Goal: Task Accomplishment & Management: Manage account settings

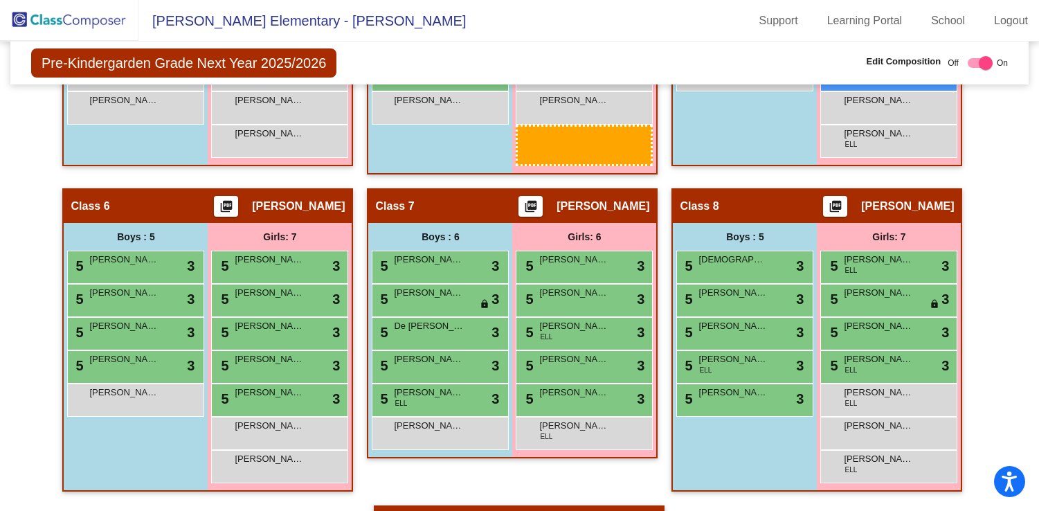
scroll to position [983, 0]
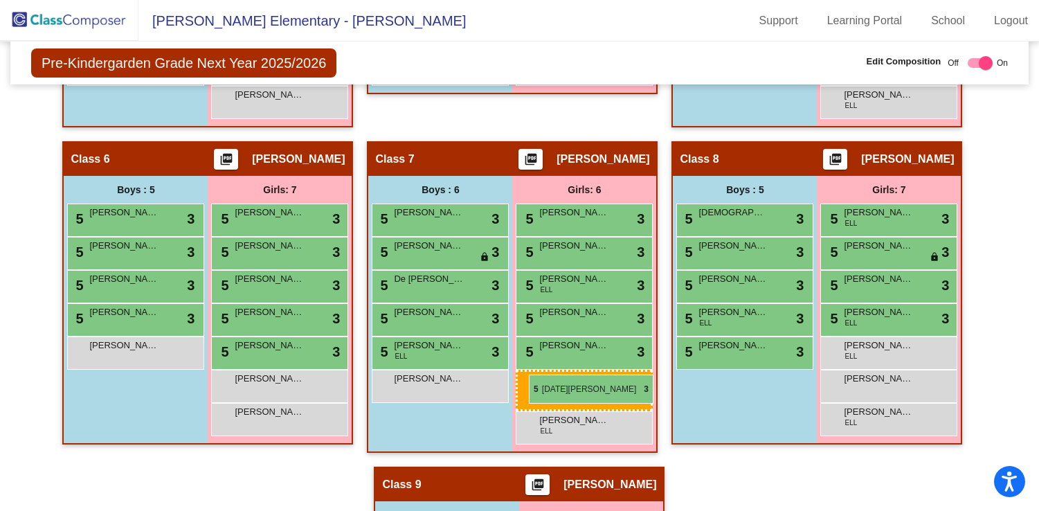
drag, startPoint x: 574, startPoint y: 243, endPoint x: 529, endPoint y: 374, distance: 138.9
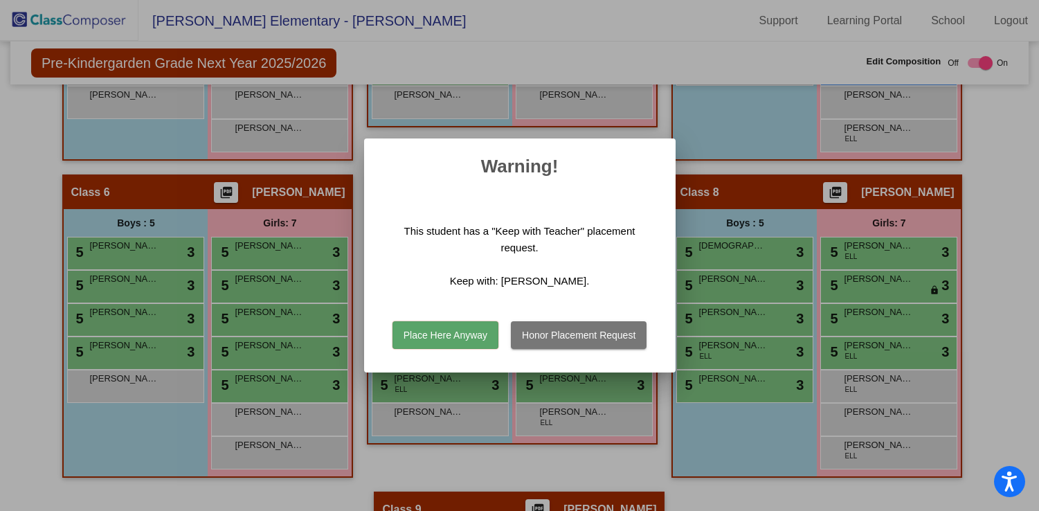
scroll to position [1016, 0]
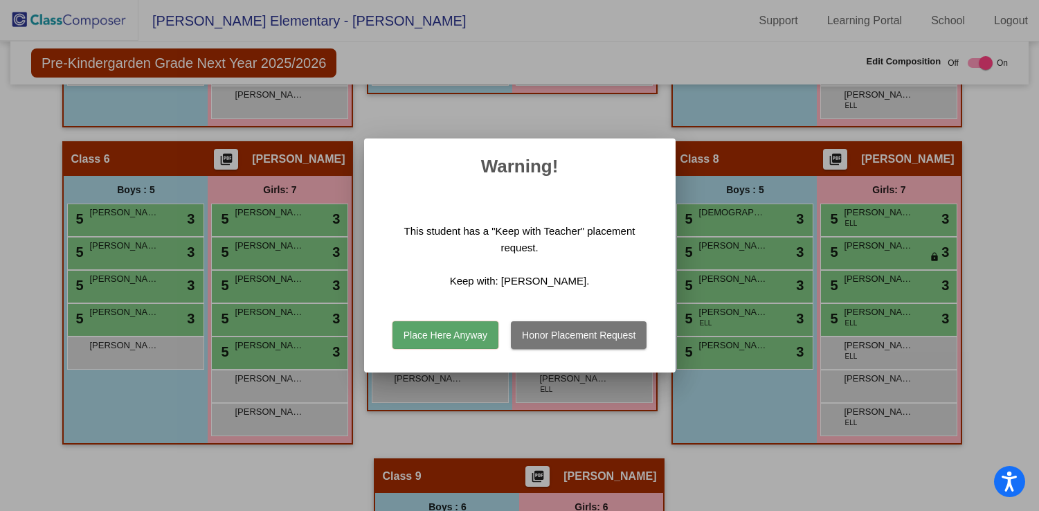
click at [475, 336] on button "Place Here Anyway" at bounding box center [445, 335] width 106 height 28
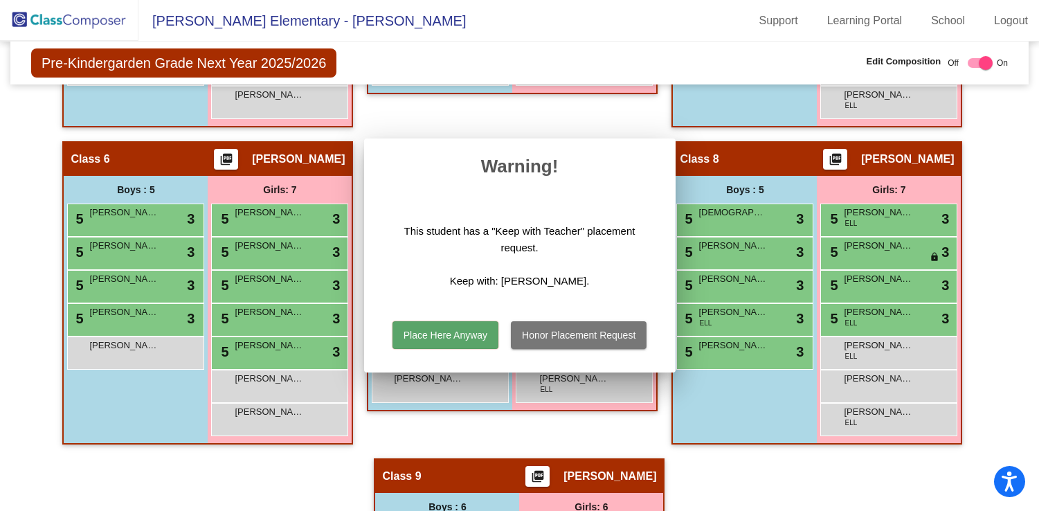
scroll to position [983, 0]
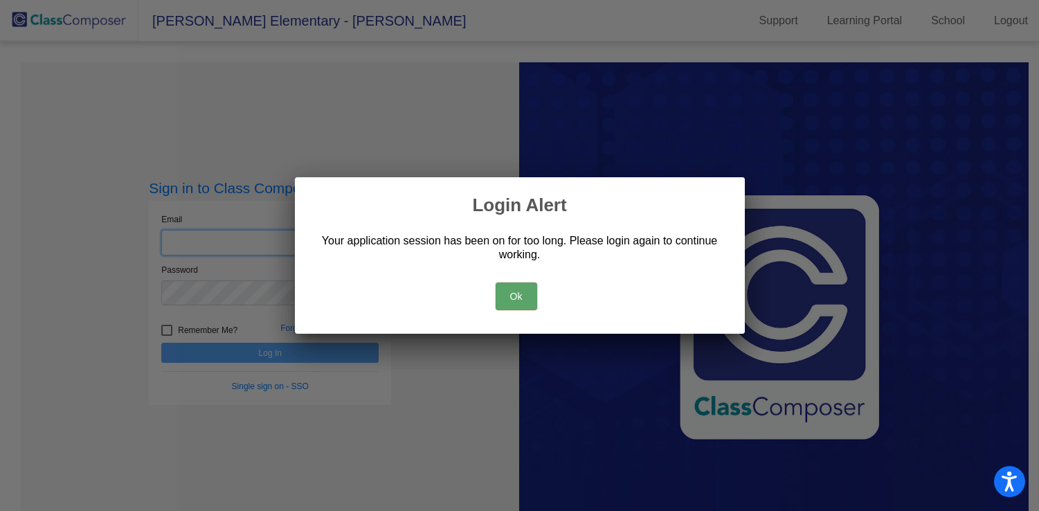
type input "[EMAIL_ADDRESS][DOMAIN_NAME]"
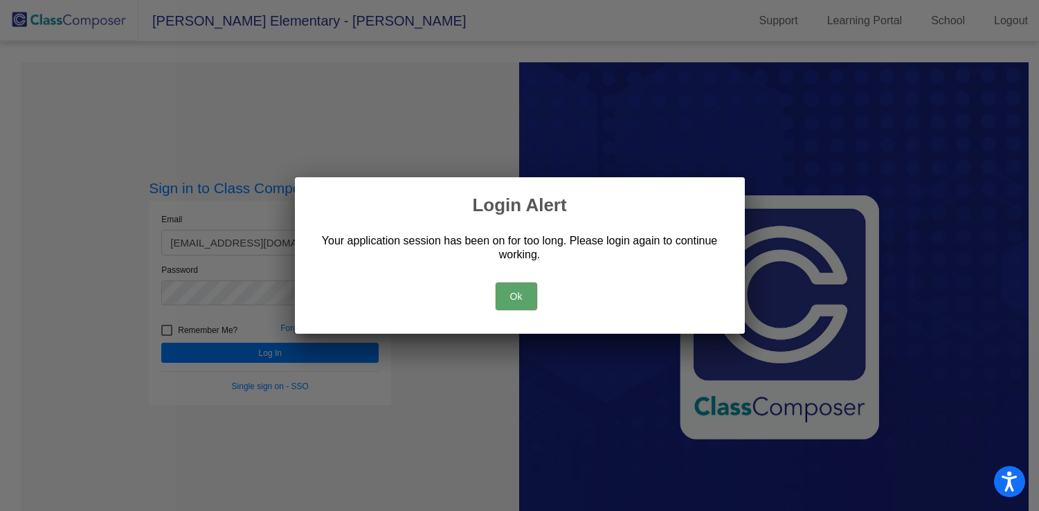
click at [515, 294] on button "Ok" at bounding box center [516, 296] width 42 height 28
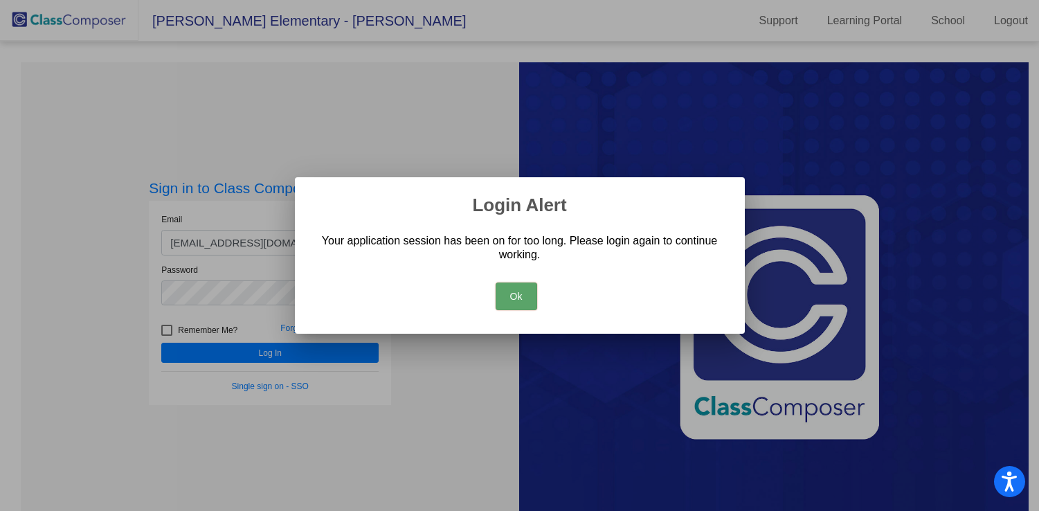
click at [527, 293] on button "Ok" at bounding box center [516, 296] width 42 height 28
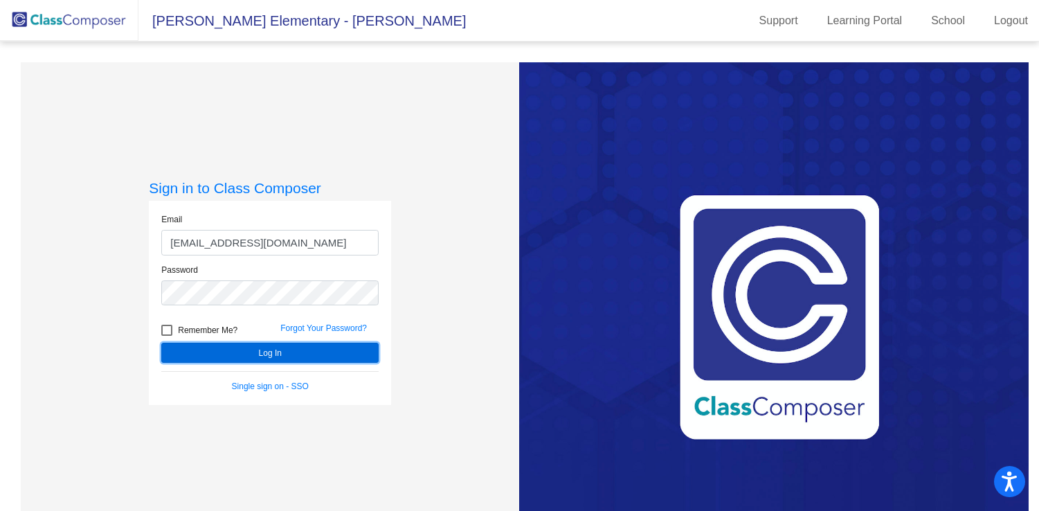
click at [273, 350] on button "Log In" at bounding box center [269, 352] width 217 height 20
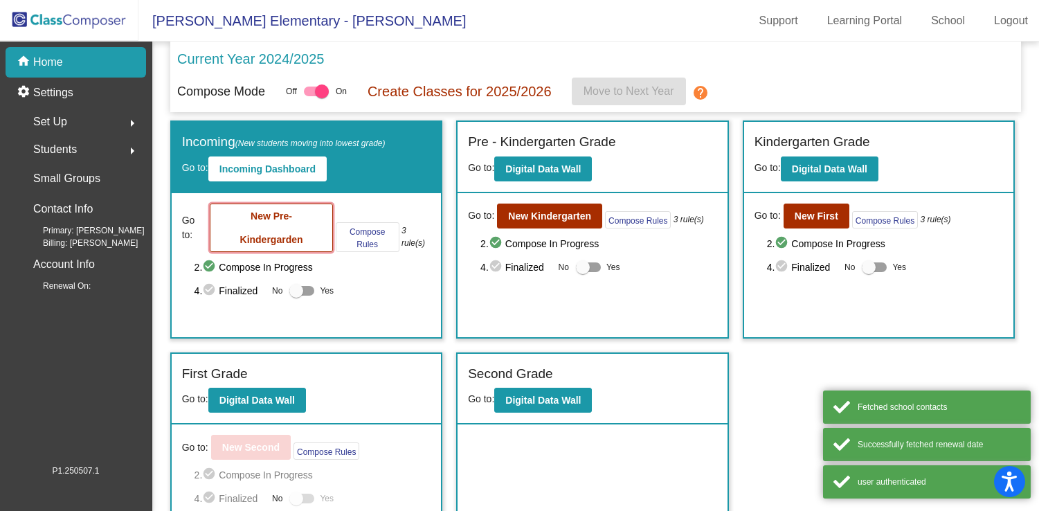
click at [288, 227] on button "New Pre-Kindergarden" at bounding box center [271, 227] width 122 height 48
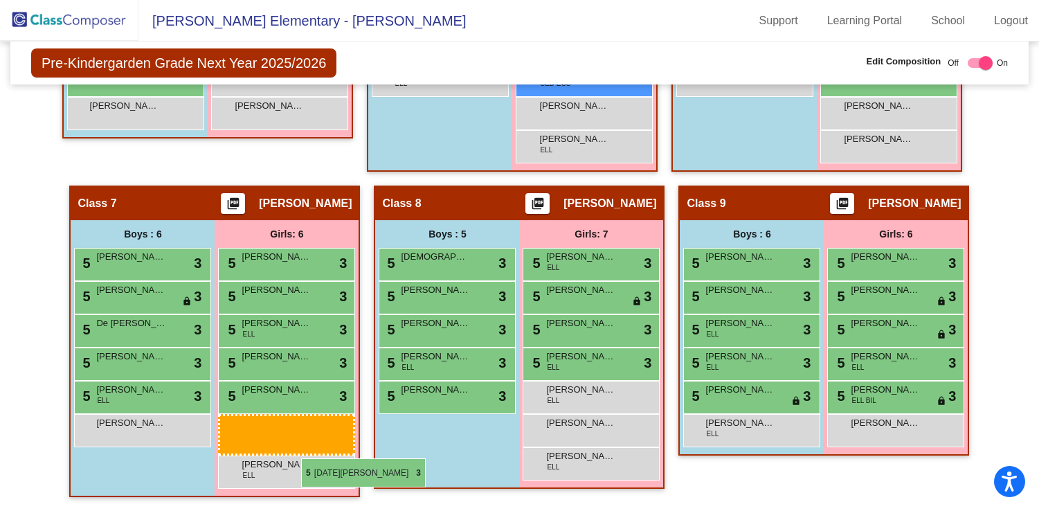
scroll to position [931, 0]
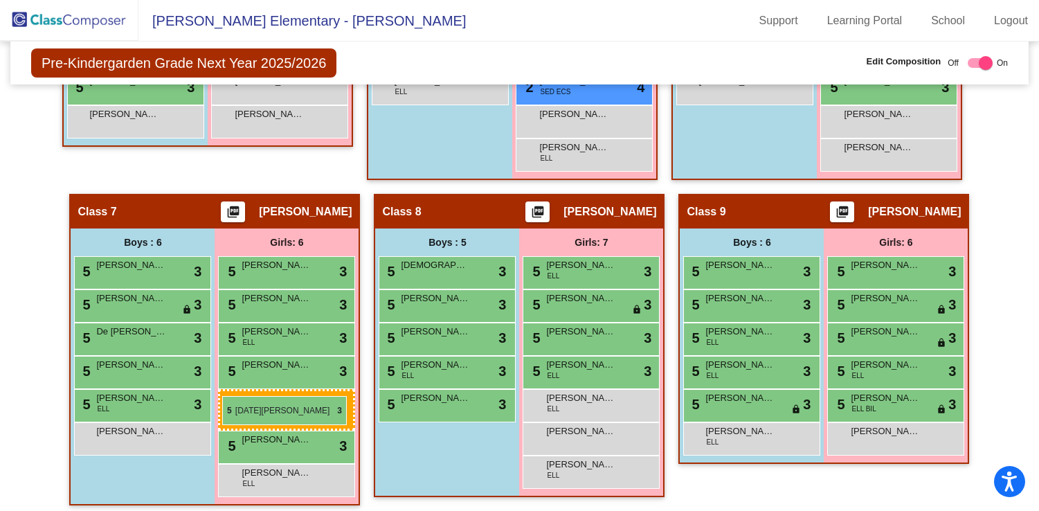
drag, startPoint x: 287, startPoint y: 246, endPoint x: 222, endPoint y: 395, distance: 162.4
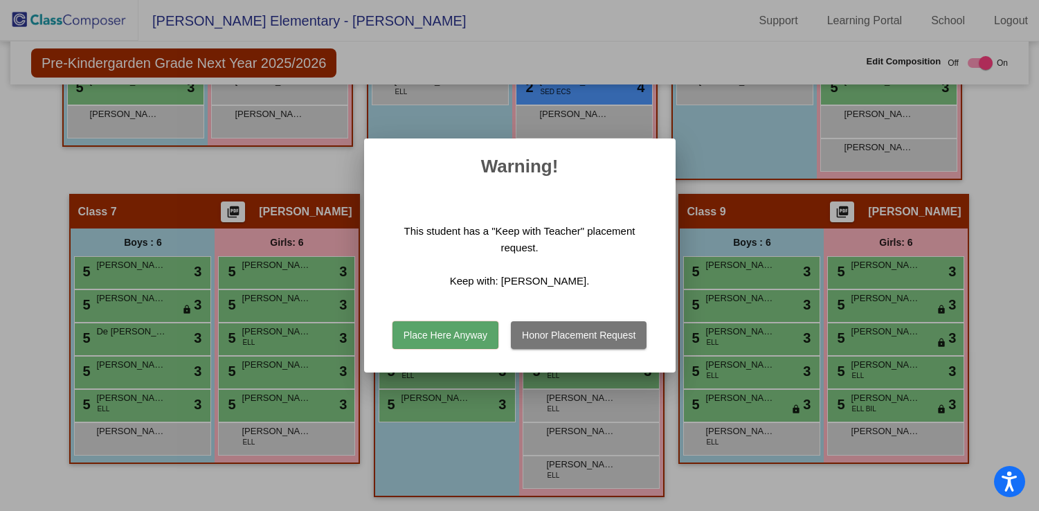
click at [435, 338] on button "Place Here Anyway" at bounding box center [445, 335] width 106 height 28
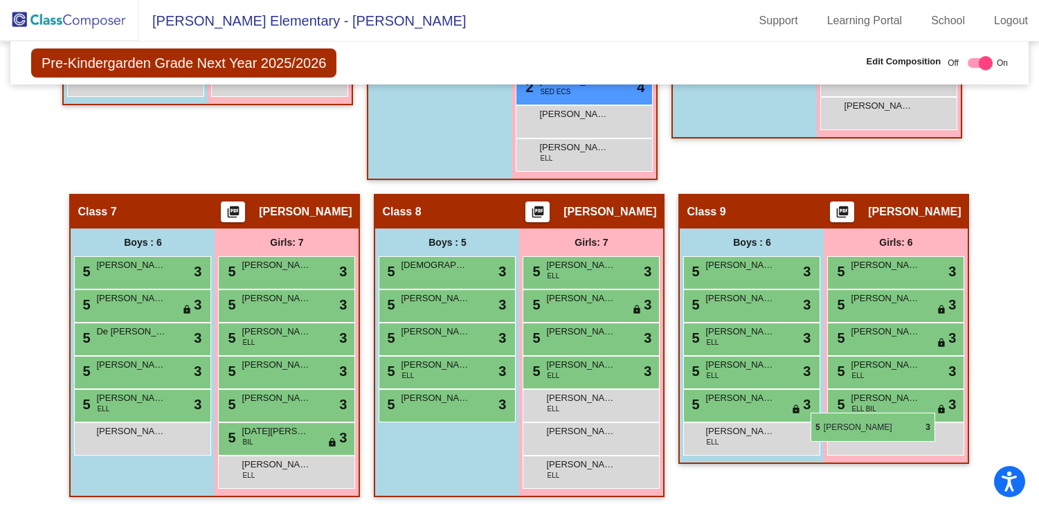
scroll to position [939, 0]
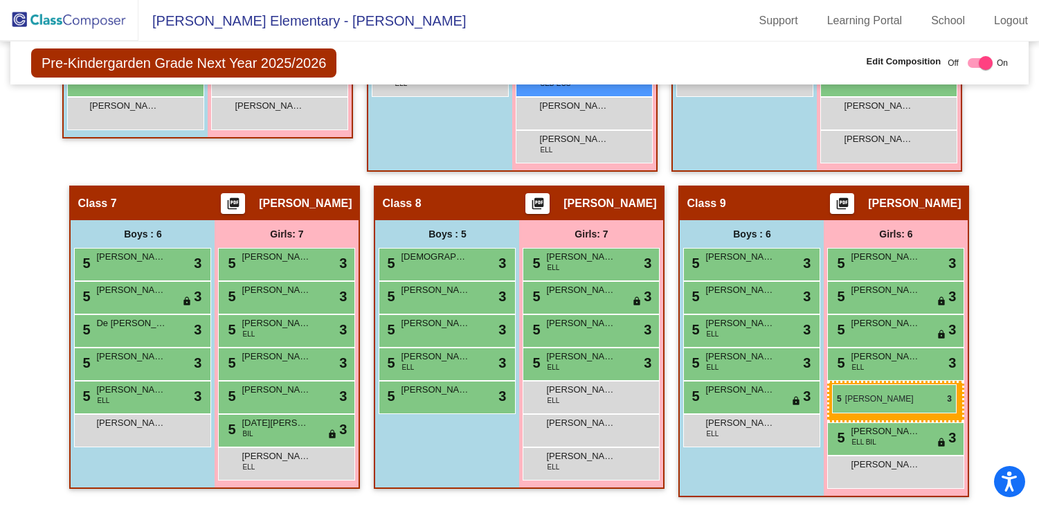
drag, startPoint x: 273, startPoint y: 158, endPoint x: 832, endPoint y: 384, distance: 603.1
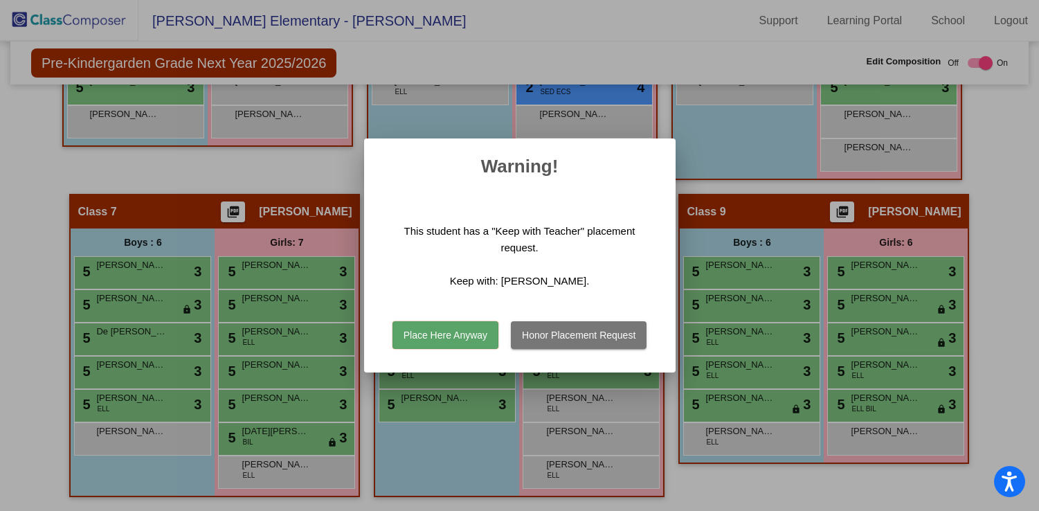
click at [458, 324] on button "Place Here Anyway" at bounding box center [445, 335] width 106 height 28
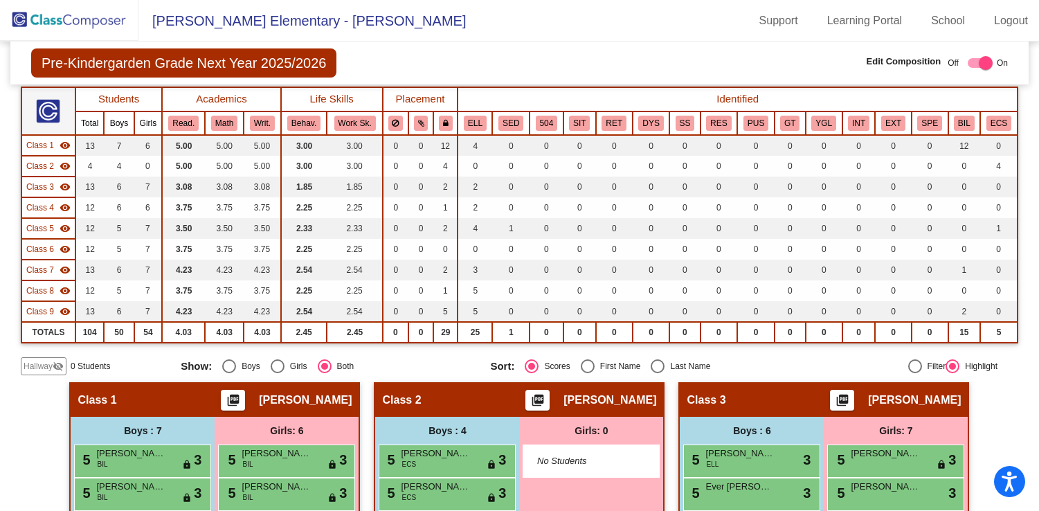
scroll to position [0, 0]
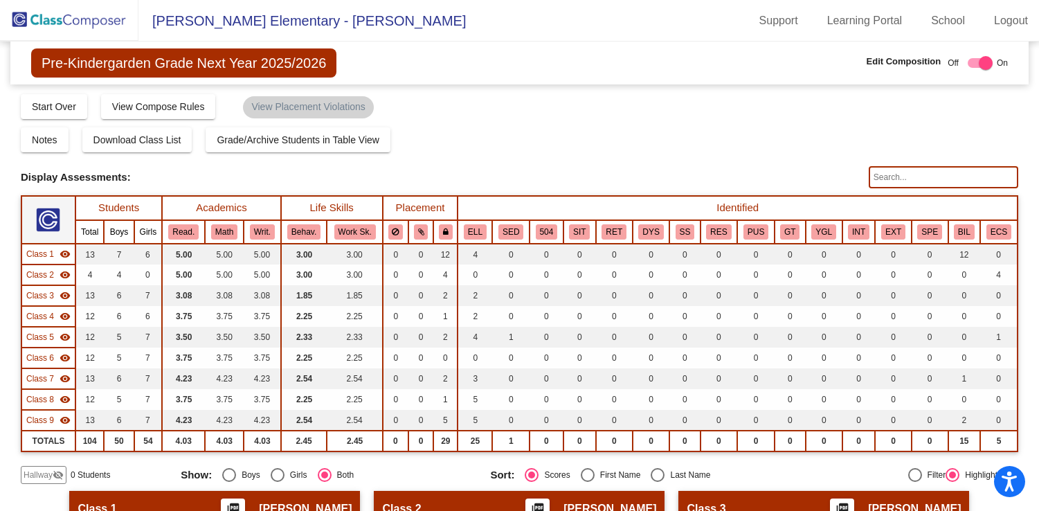
click at [86, 20] on img at bounding box center [69, 20] width 138 height 41
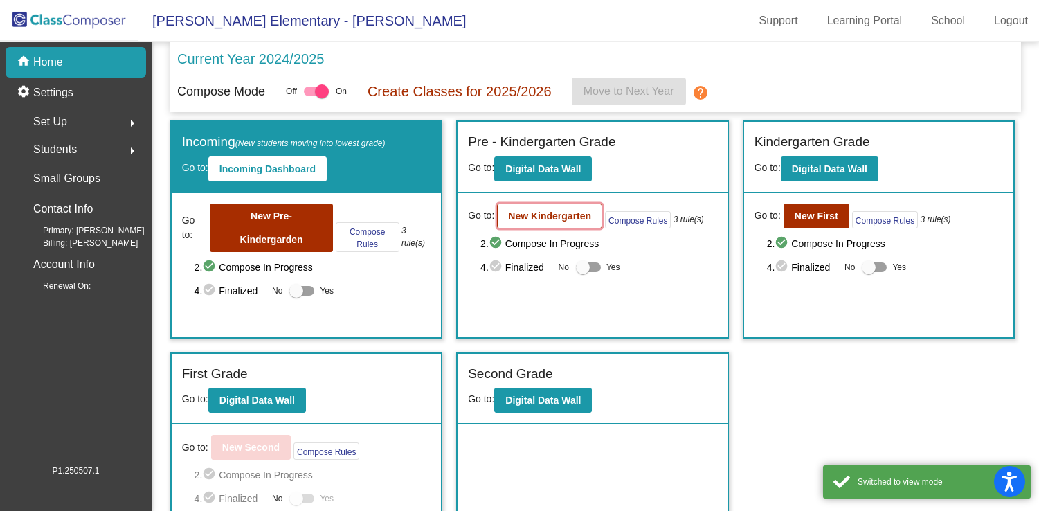
click at [546, 214] on b "New Kindergarten" at bounding box center [549, 215] width 83 height 11
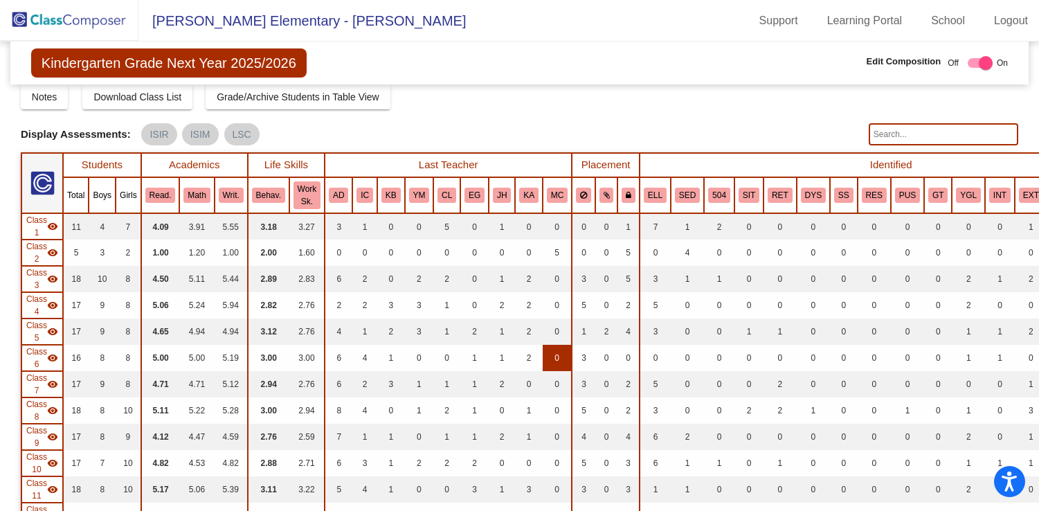
scroll to position [47, 0]
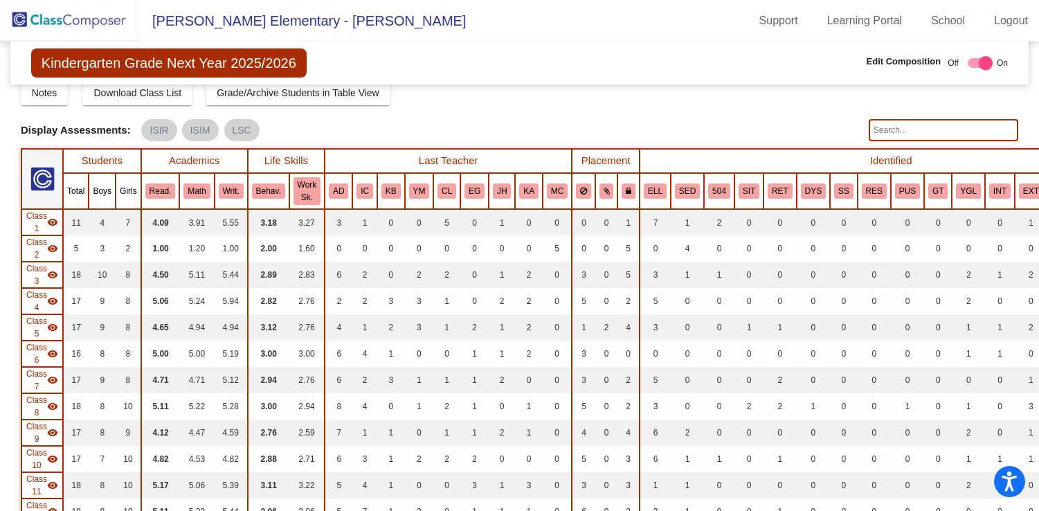
click at [908, 137] on input "text" at bounding box center [942, 130] width 149 height 22
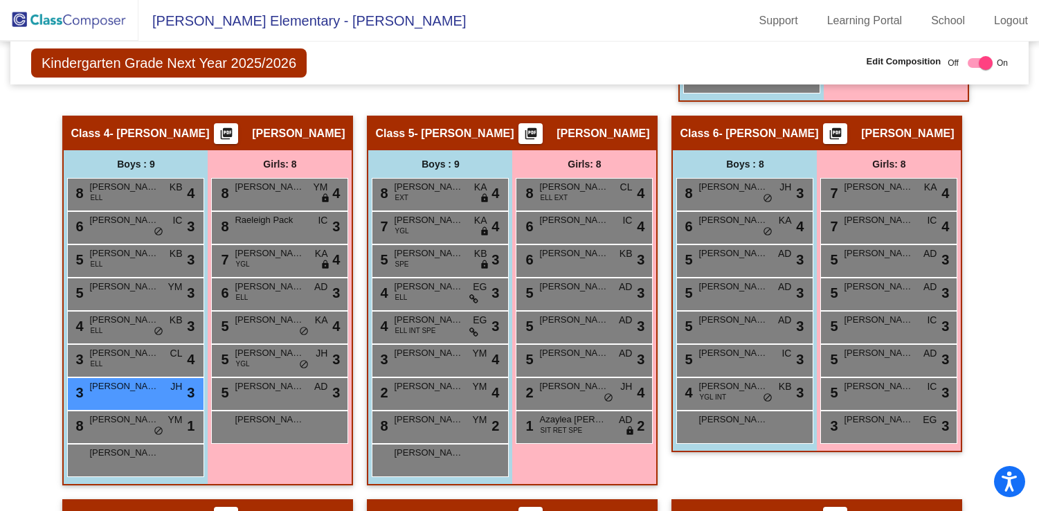
scroll to position [973, 0]
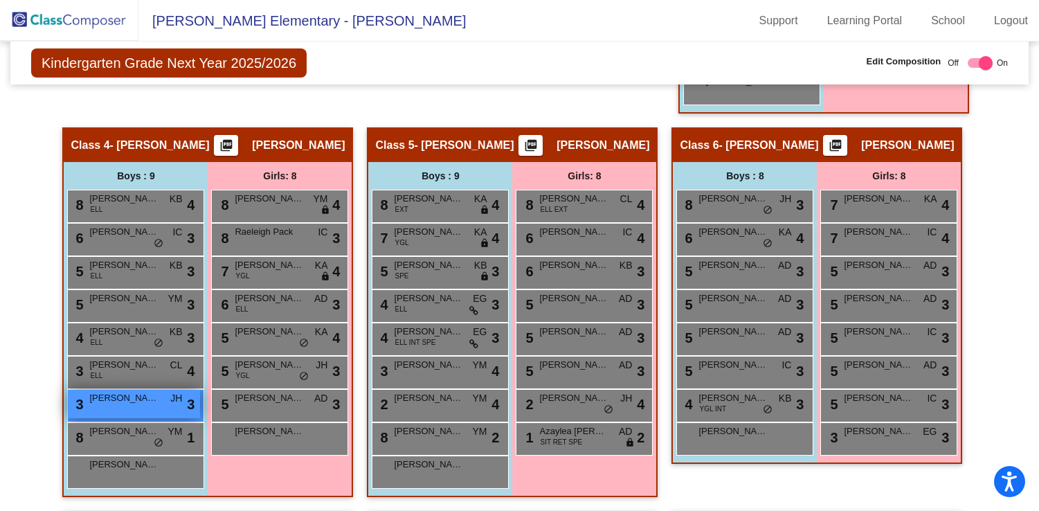
type input "[PERSON_NAME]"
click at [104, 402] on span "[PERSON_NAME]" at bounding box center [123, 398] width 69 height 14
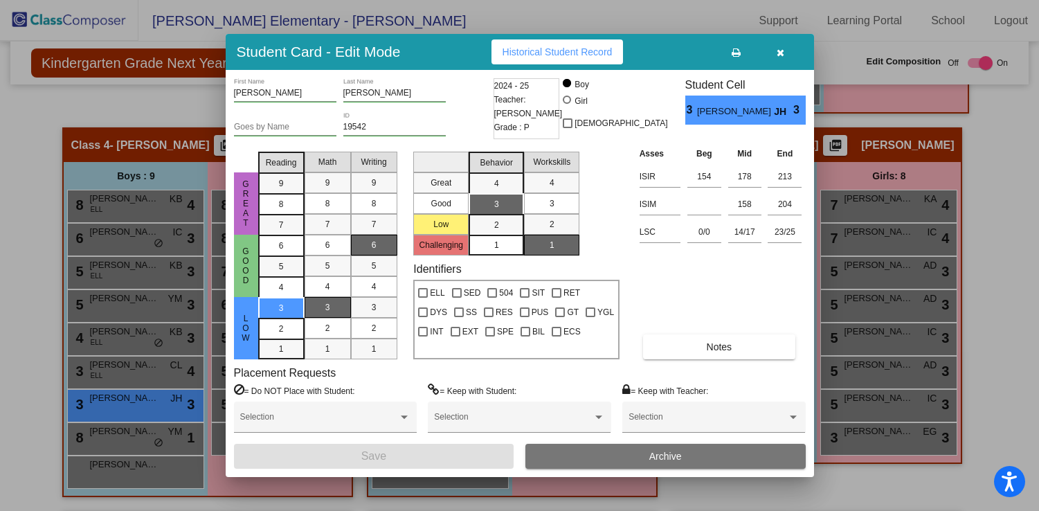
click at [785, 54] on button "button" at bounding box center [780, 51] width 44 height 25
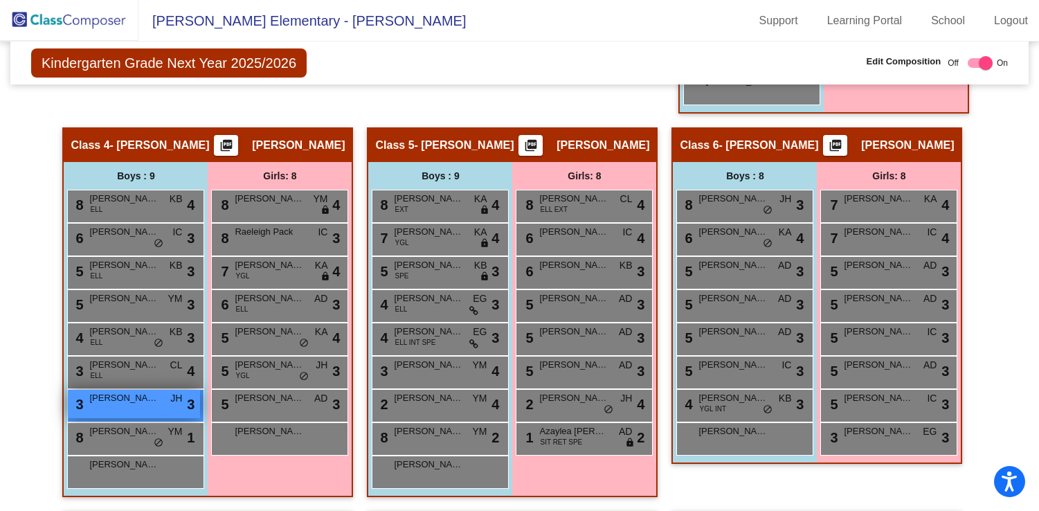
click at [95, 404] on div "3 [PERSON_NAME] JH lock do_not_disturb_alt 3" at bounding box center [134, 404] width 132 height 28
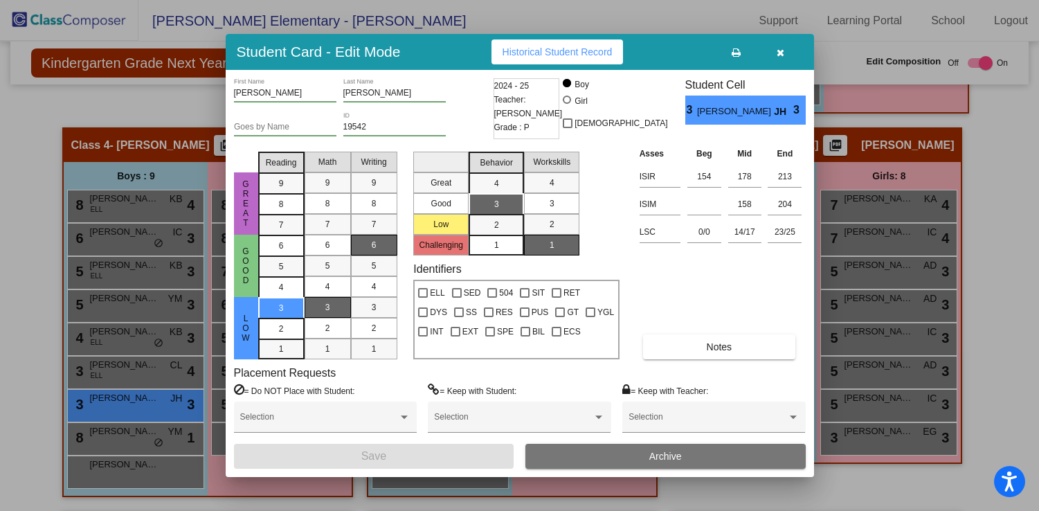
click at [778, 57] on icon "button" at bounding box center [780, 53] width 8 height 10
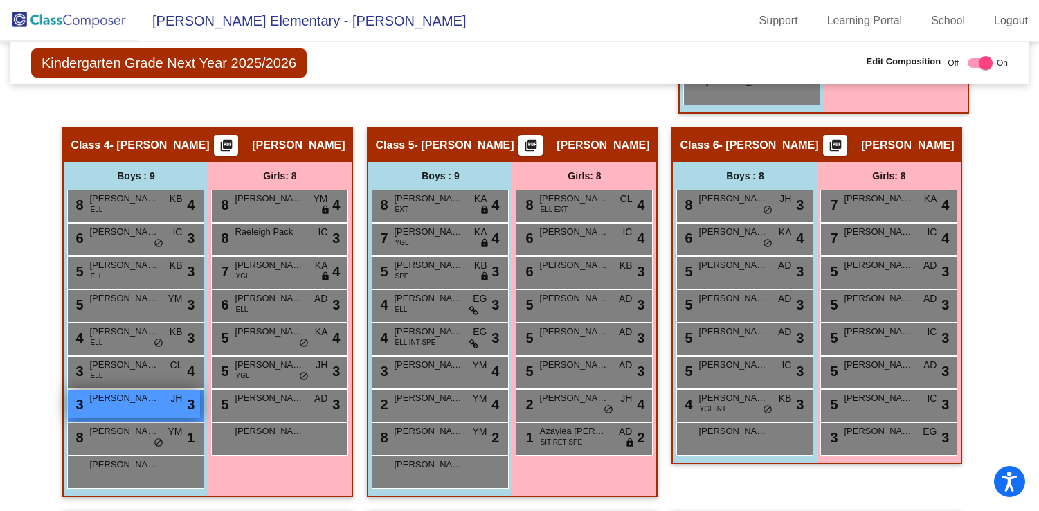
click at [154, 402] on span "[PERSON_NAME]" at bounding box center [123, 398] width 69 height 14
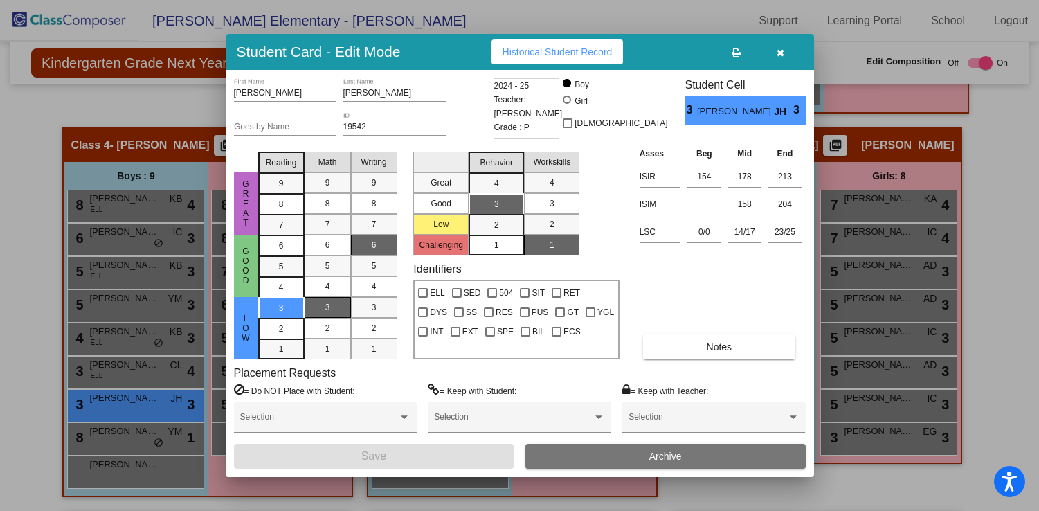
click at [639, 455] on button "Archive" at bounding box center [665, 455] width 280 height 25
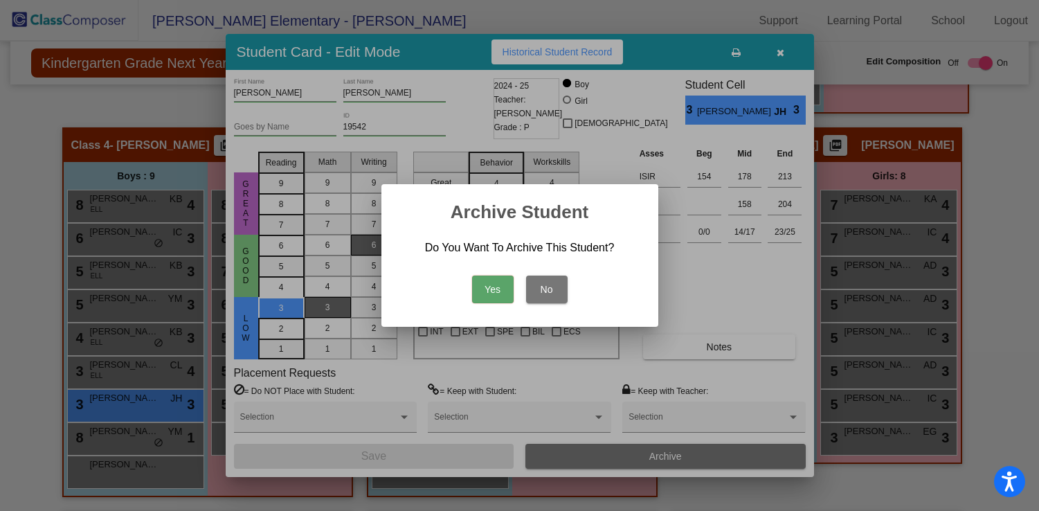
click at [503, 285] on button "Yes" at bounding box center [493, 289] width 42 height 28
